Goal: Transaction & Acquisition: Purchase product/service

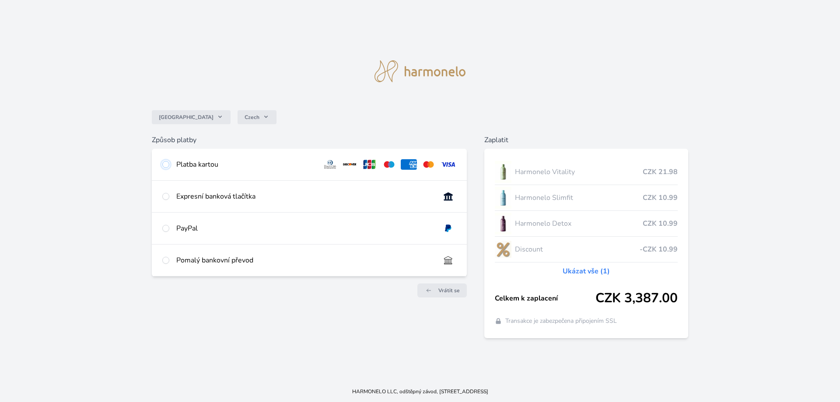
click at [164, 162] on input "radio" at bounding box center [165, 164] width 7 height 7
radio input "true"
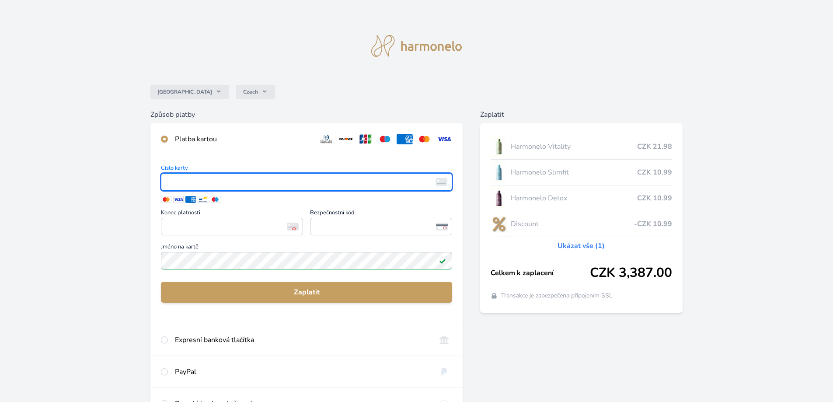
click at [283, 162] on div "Číslo karty <p>Your browser does not support iframes.</p> Konec platnosti <p>Yo…" at bounding box center [306, 239] width 312 height 169
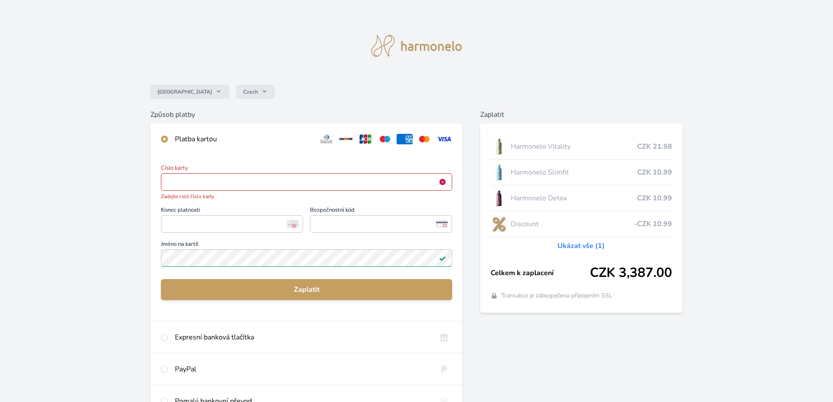
click at [245, 158] on div "Číslo karty <p>Your browser does not support iframes.</p> Zadejte celé číslo ka…" at bounding box center [306, 238] width 312 height 166
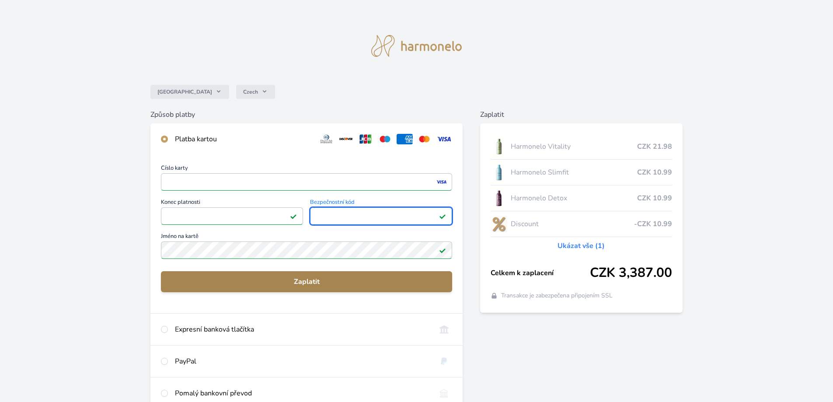
click at [309, 282] on span "Zaplatit" at bounding box center [306, 281] width 277 height 10
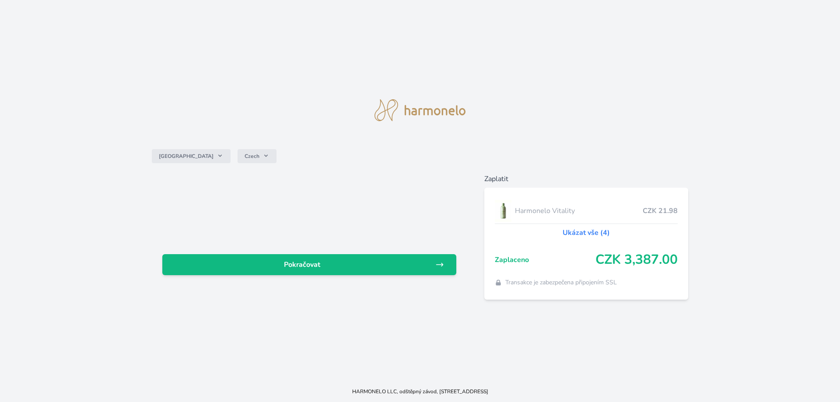
click at [350, 279] on div "Pokračovat" at bounding box center [309, 237] width 315 height 126
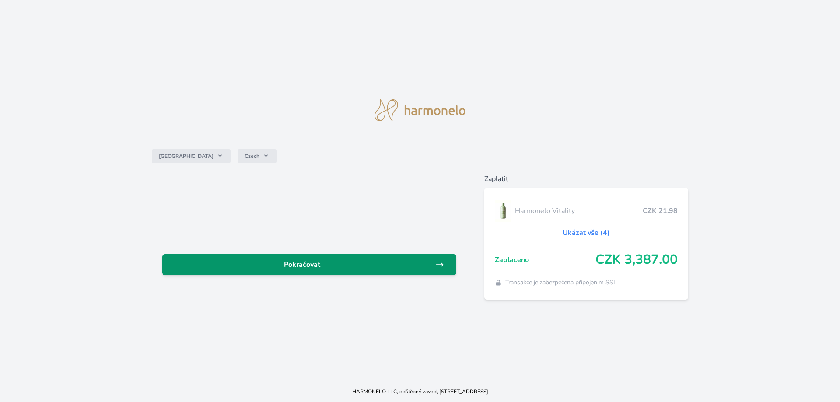
click at [328, 261] on span "Pokračovat" at bounding box center [302, 264] width 266 height 10
